Goal: Use online tool/utility: Utilize a website feature to perform a specific function

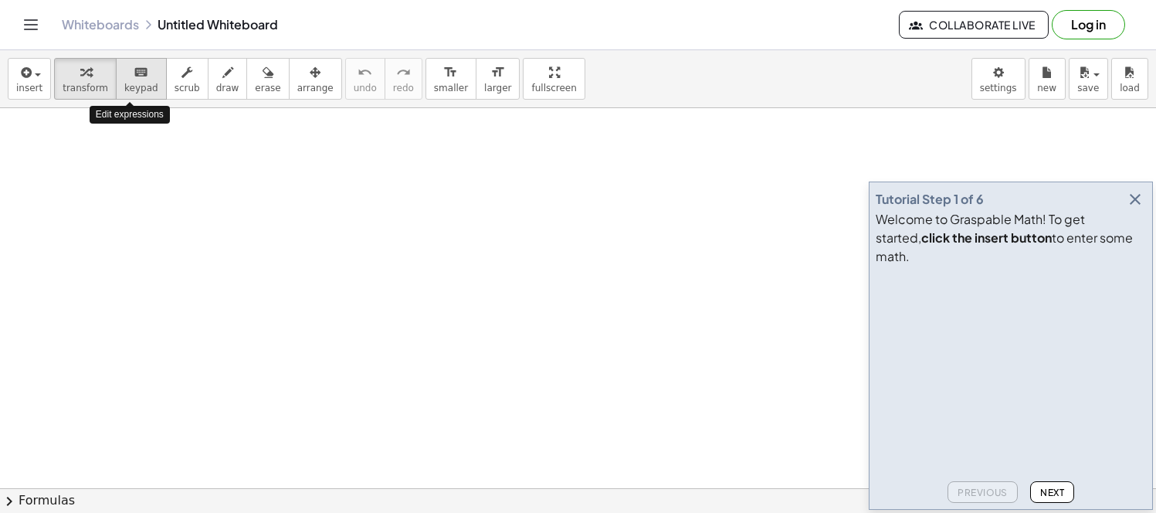
click at [142, 66] on div "keyboard" at bounding box center [141, 72] width 34 height 19
click at [1126, 209] on icon "button" at bounding box center [1135, 199] width 19 height 19
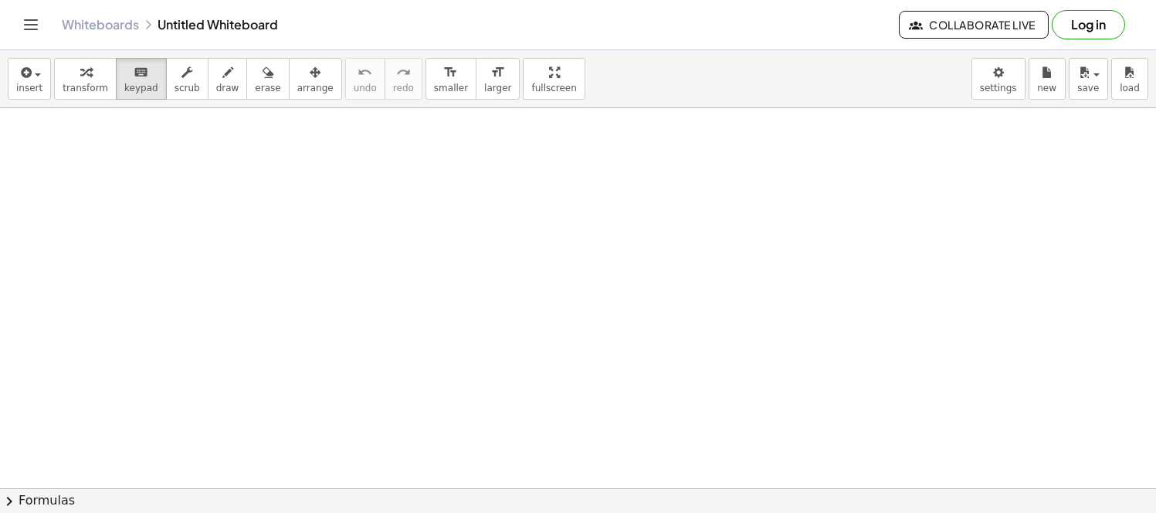
click at [55, 71] on button "transform" at bounding box center [85, 79] width 63 height 42
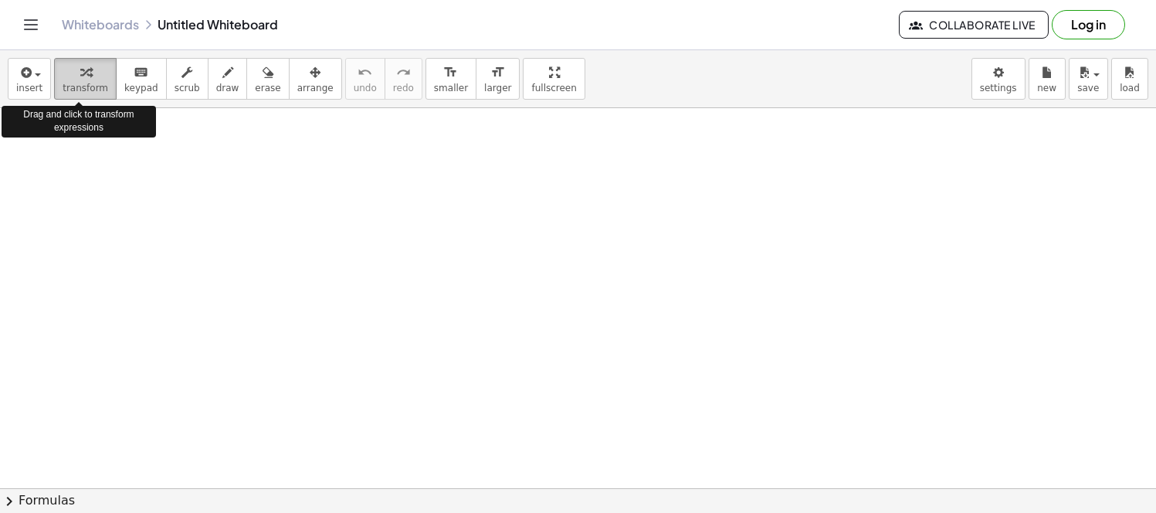
click at [66, 73] on div "button" at bounding box center [86, 72] width 46 height 19
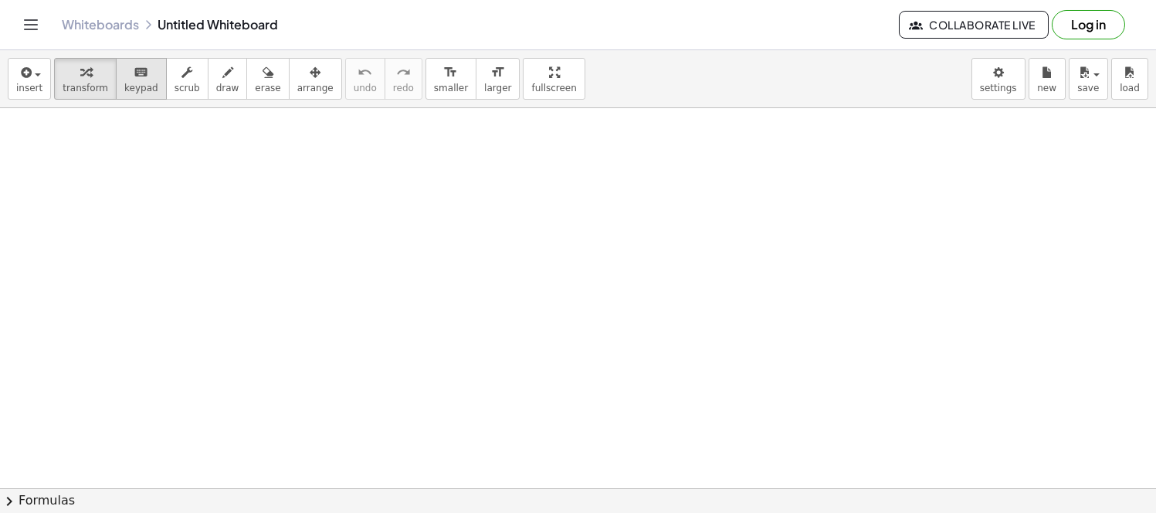
click at [134, 93] on span "keypad" at bounding box center [141, 88] width 34 height 11
click at [97, 83] on span "transform" at bounding box center [86, 88] width 46 height 11
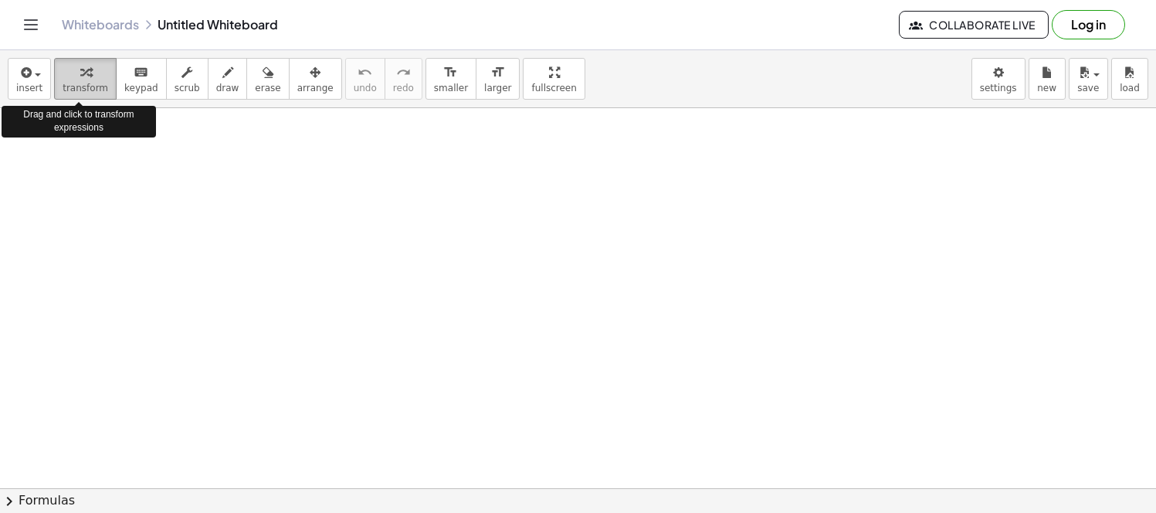
click at [97, 83] on span "transform" at bounding box center [86, 88] width 46 height 11
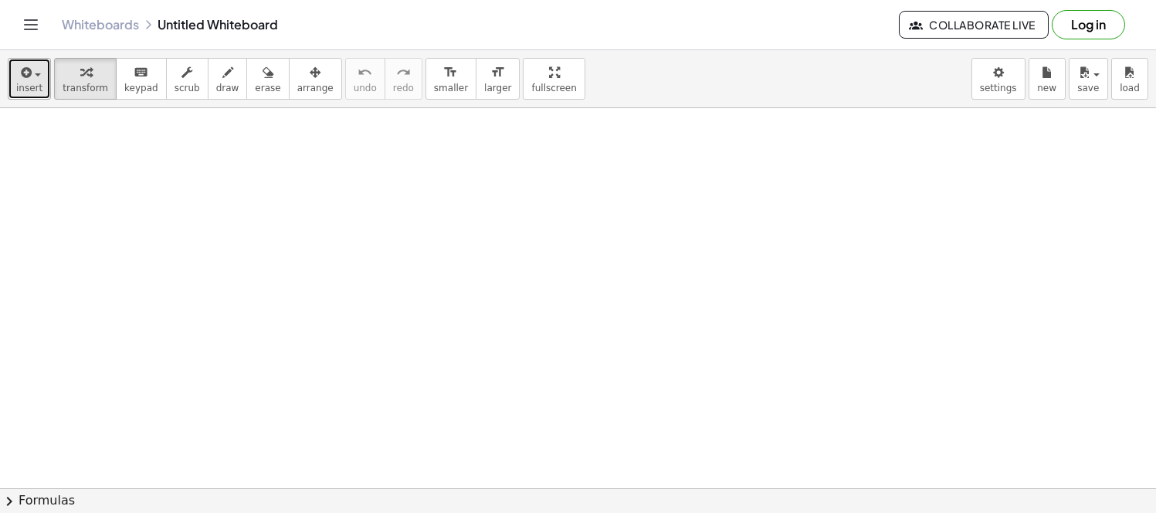
click at [32, 83] on span "insert" at bounding box center [29, 88] width 26 height 11
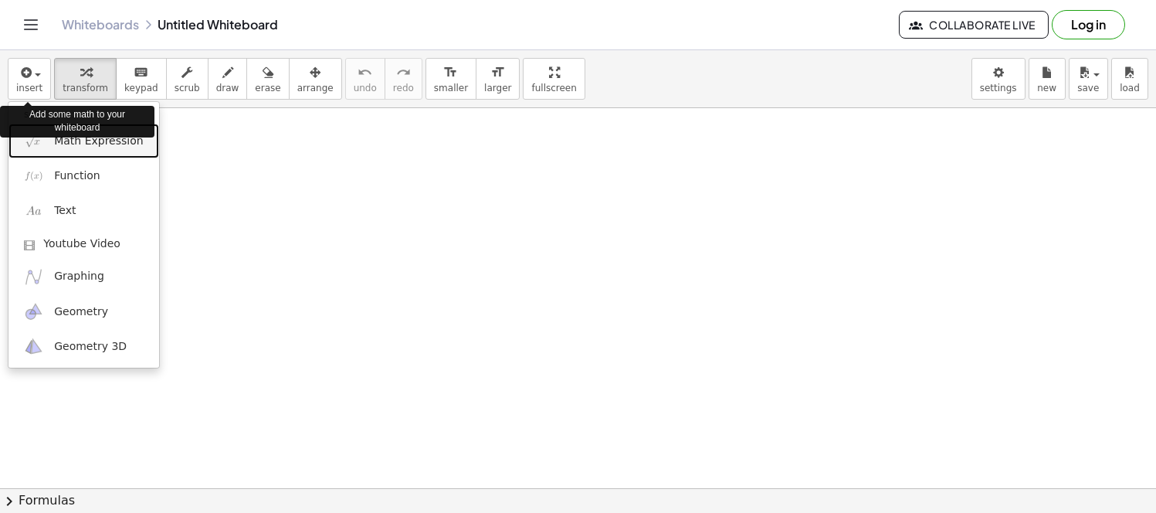
click at [117, 150] on link "Math Expression" at bounding box center [83, 141] width 151 height 35
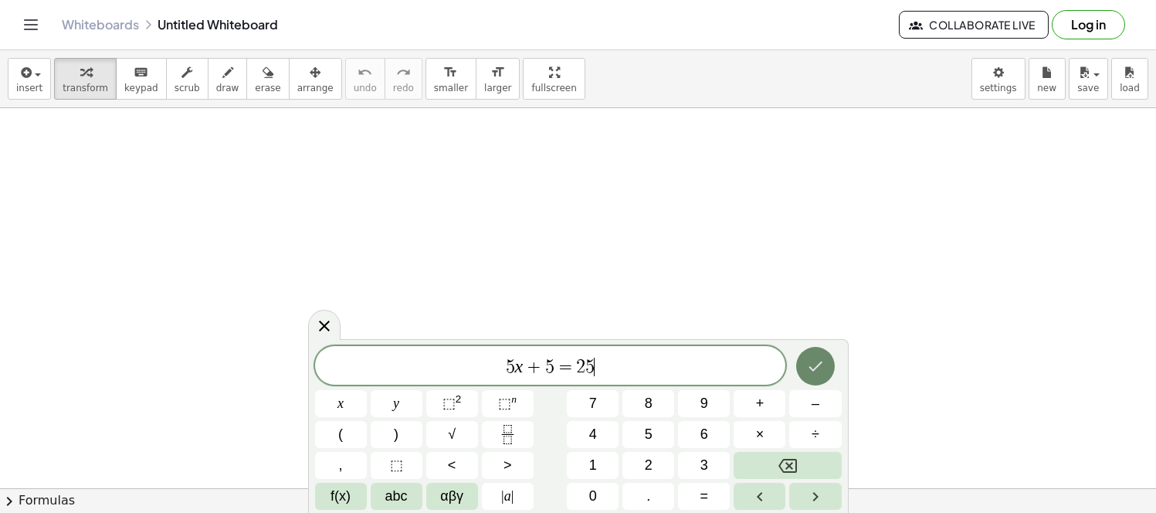
click at [826, 374] on button "Done" at bounding box center [815, 366] width 39 height 39
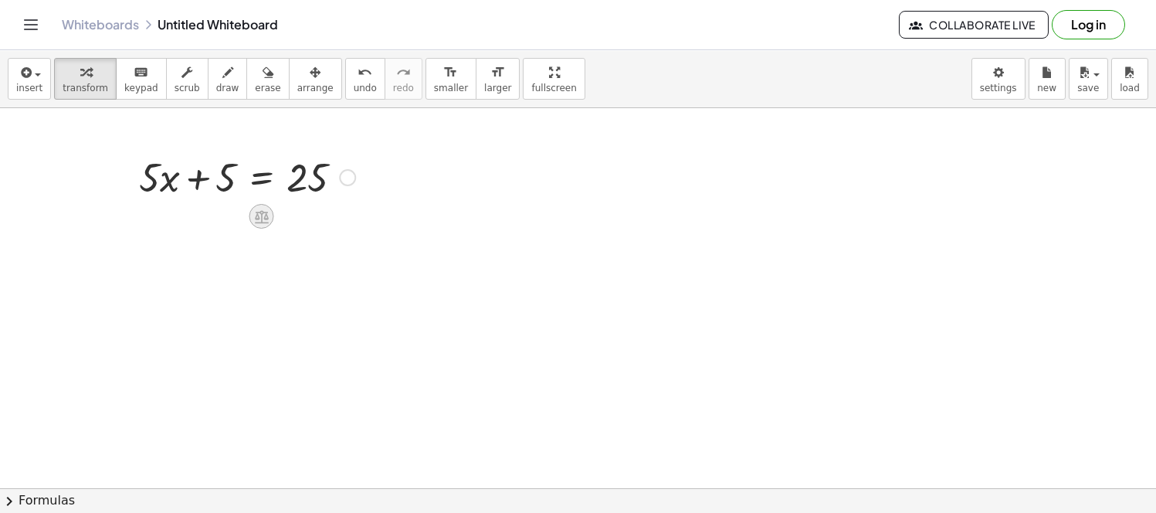
click at [258, 210] on icon at bounding box center [261, 217] width 16 height 16
click at [231, 222] on span "−" at bounding box center [230, 216] width 9 height 22
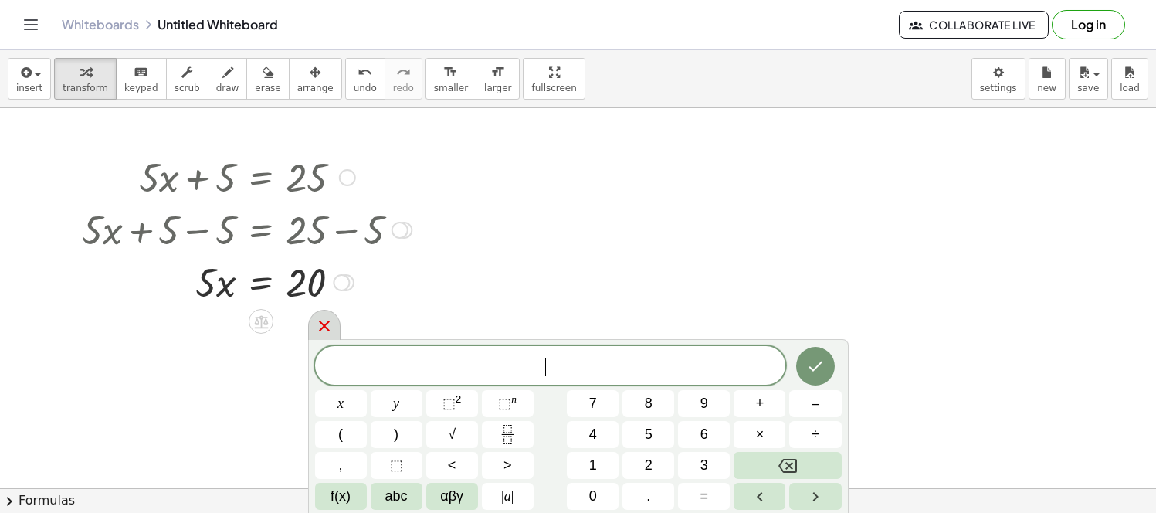
click at [328, 335] on div at bounding box center [324, 325] width 32 height 30
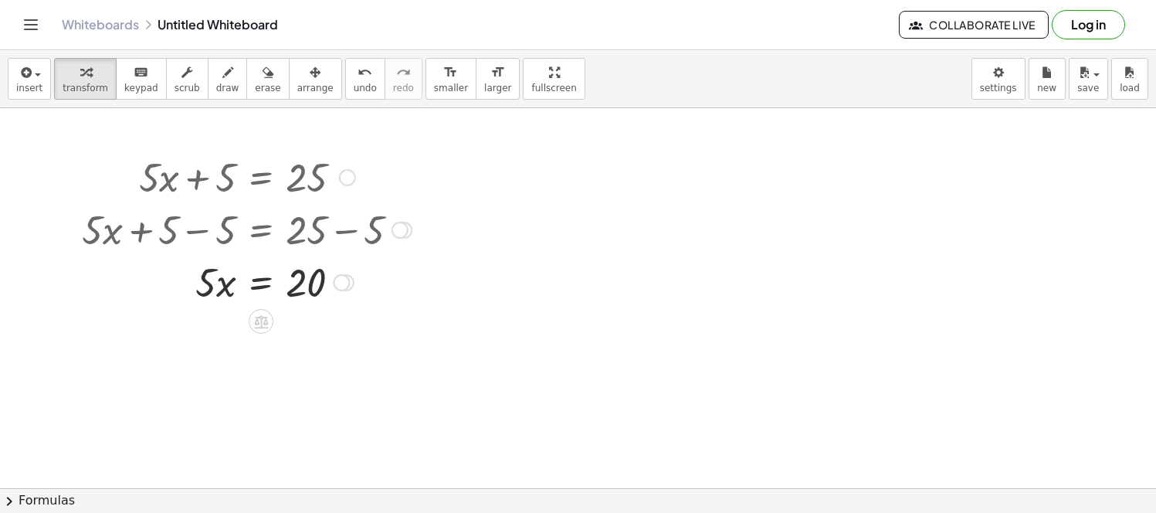
click at [264, 322] on icon at bounding box center [261, 321] width 14 height 13
click at [286, 323] on div "÷" at bounding box center [292, 321] width 25 height 25
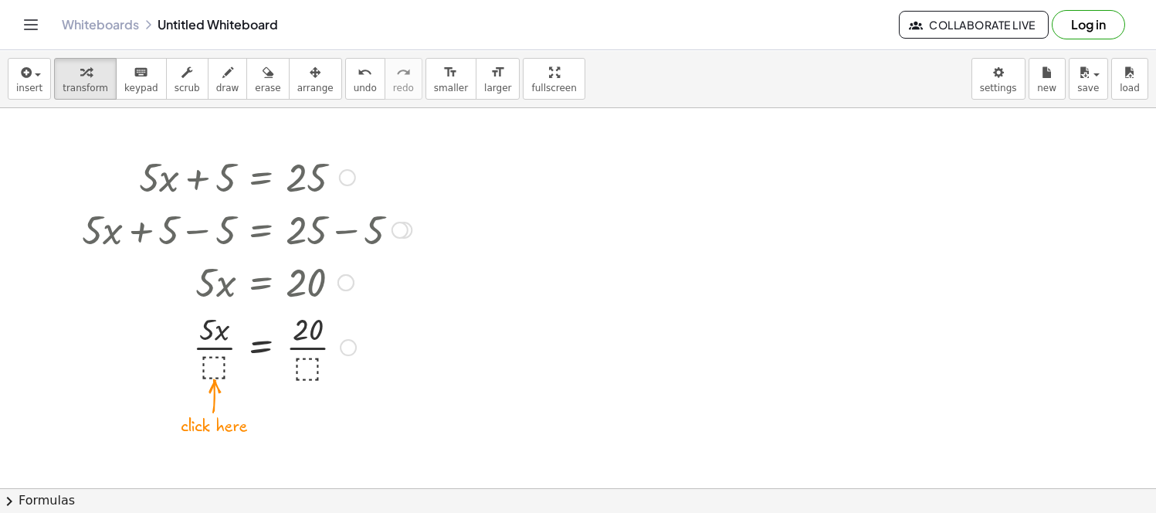
click at [217, 363] on div at bounding box center [246, 345] width 345 height 77
